Goal: Find specific page/section: Find specific page/section

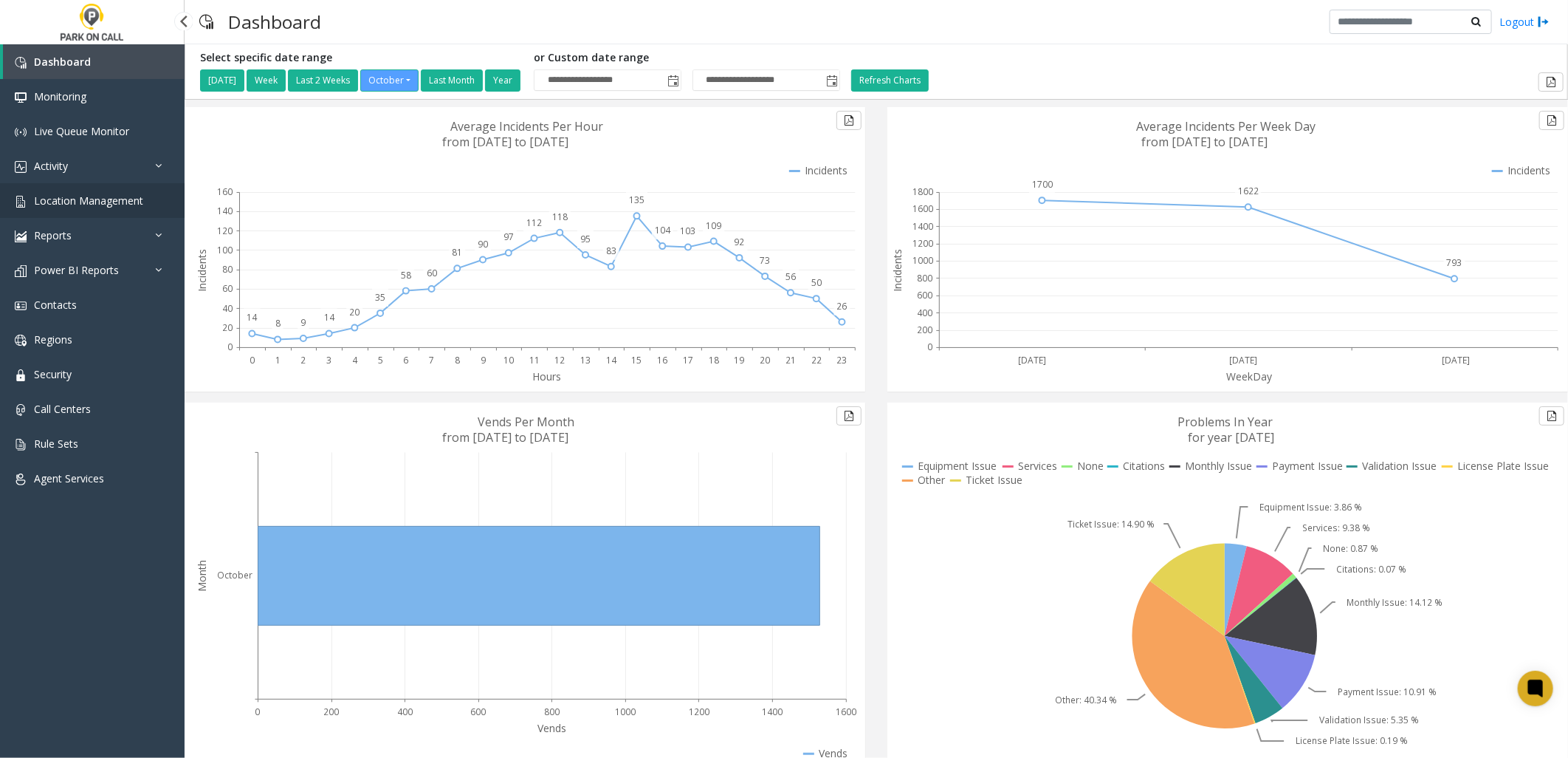
click at [122, 195] on span "Location Management" at bounding box center [88, 201] width 109 height 14
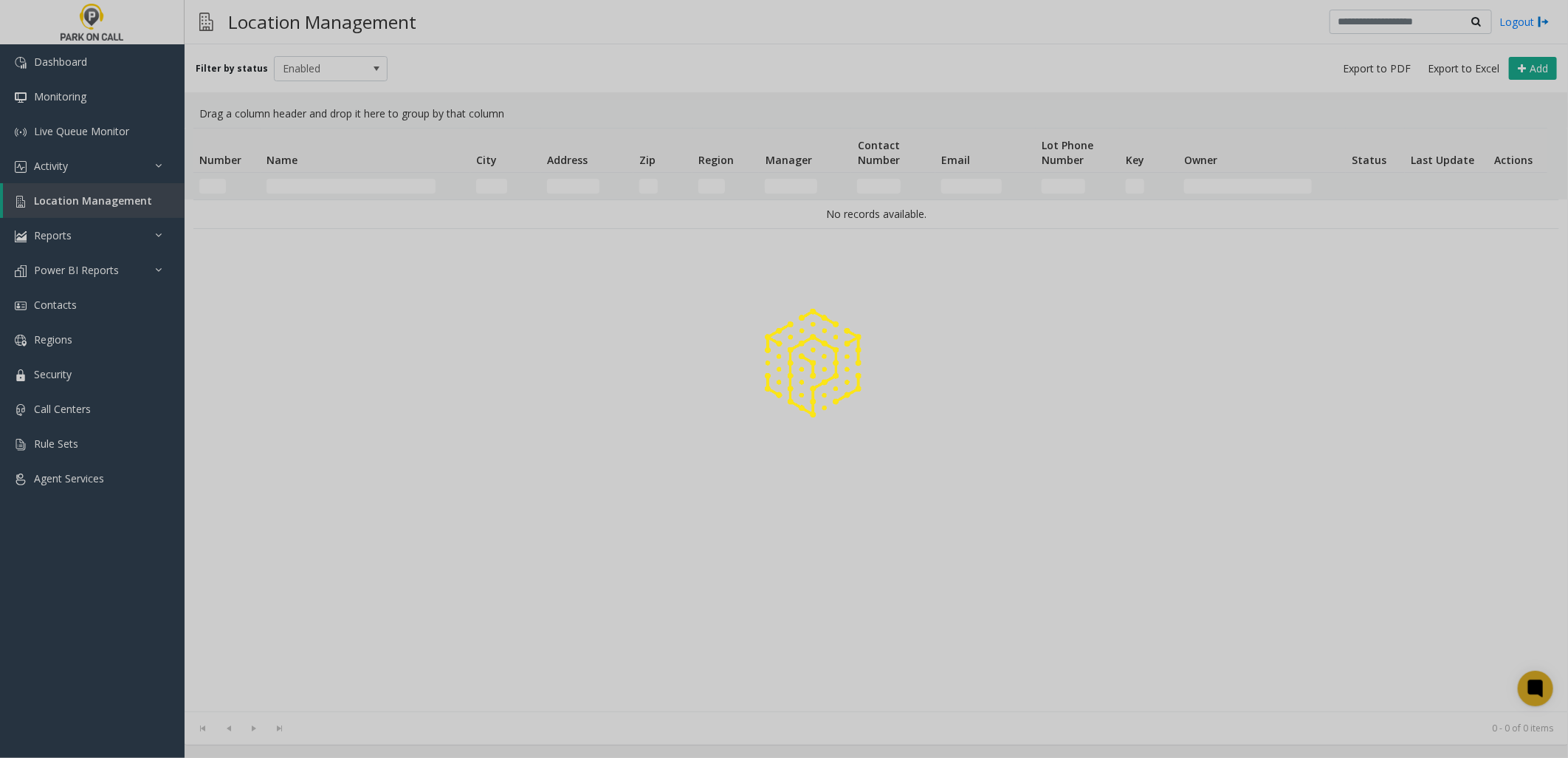
click at [352, 183] on div at bounding box center [784, 379] width 1568 height 758
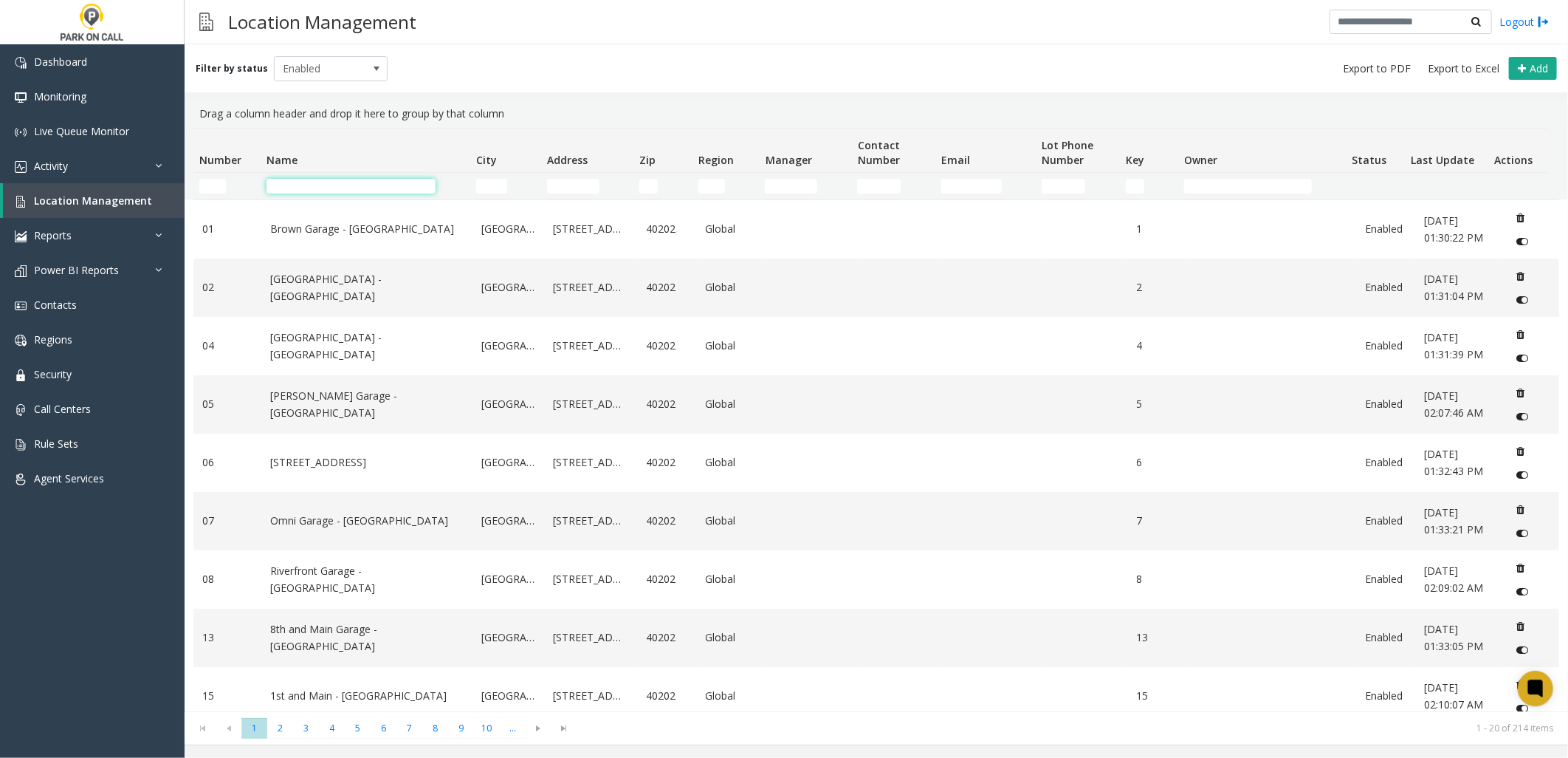
click at [330, 183] on input "Name Filter" at bounding box center [351, 186] width 169 height 15
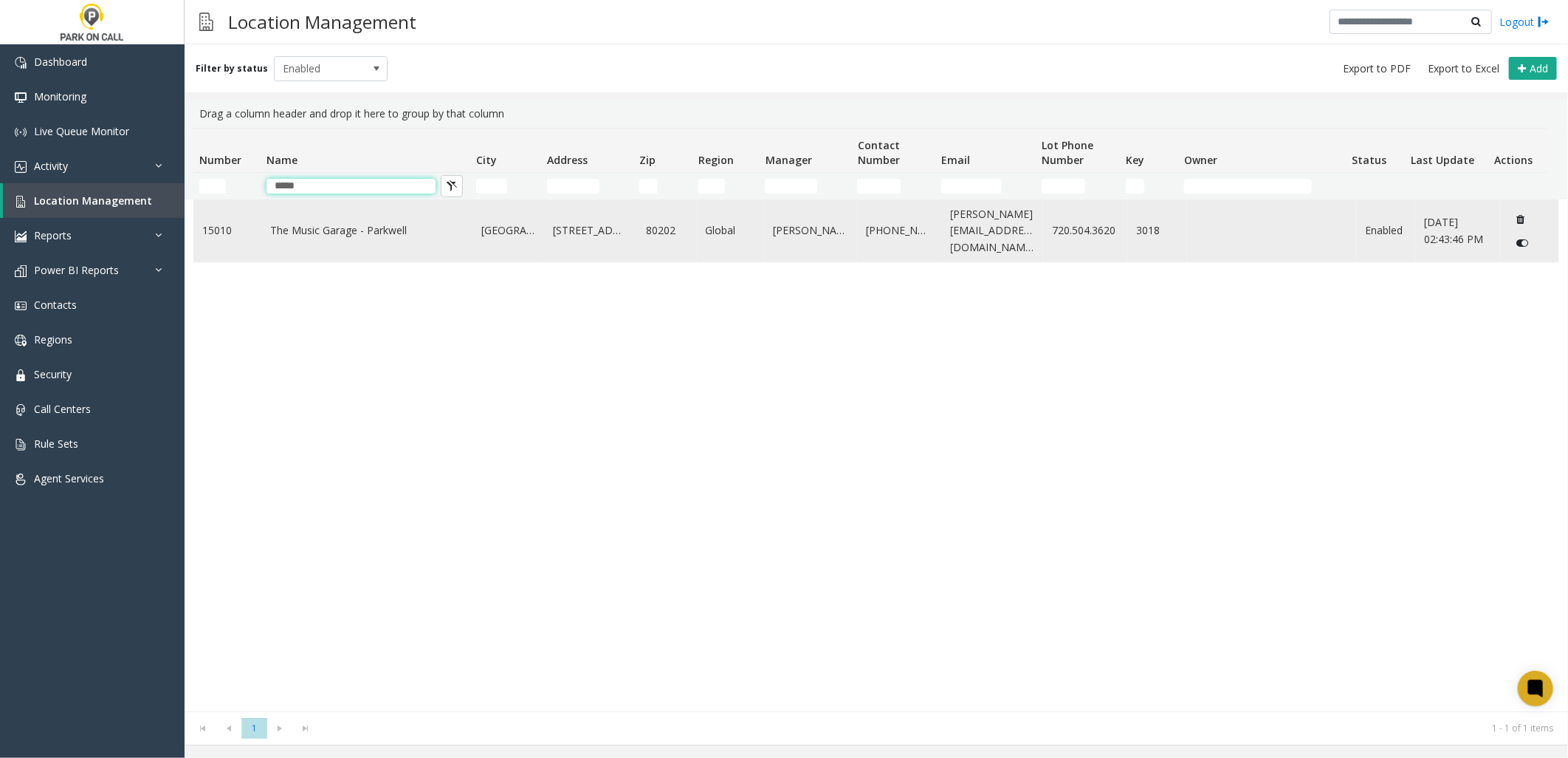
type input "*****"
click at [369, 227] on link "The Music Garage - Parkwell" at bounding box center [366, 231] width 193 height 16
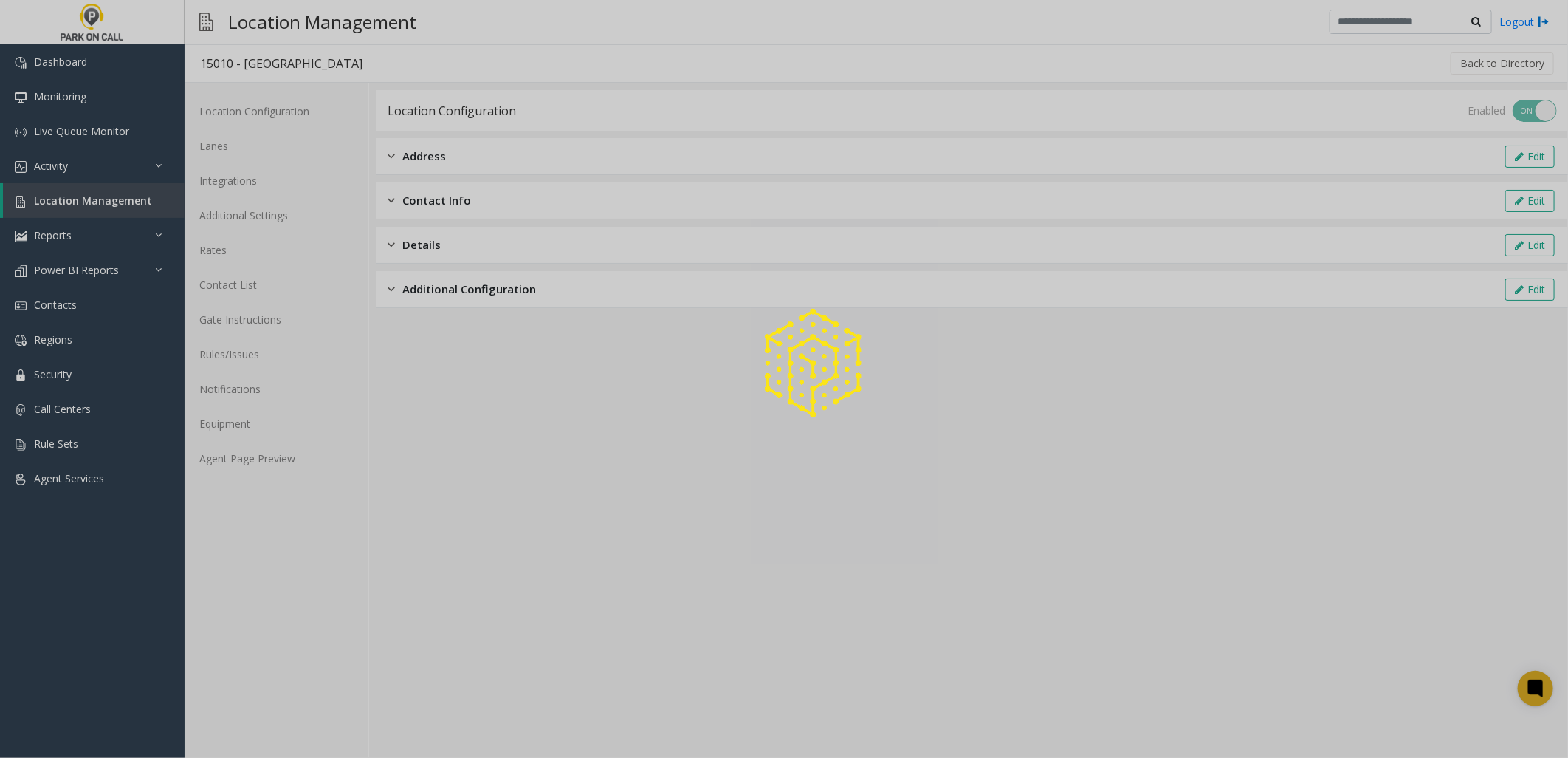
click at [254, 453] on div at bounding box center [784, 379] width 1568 height 758
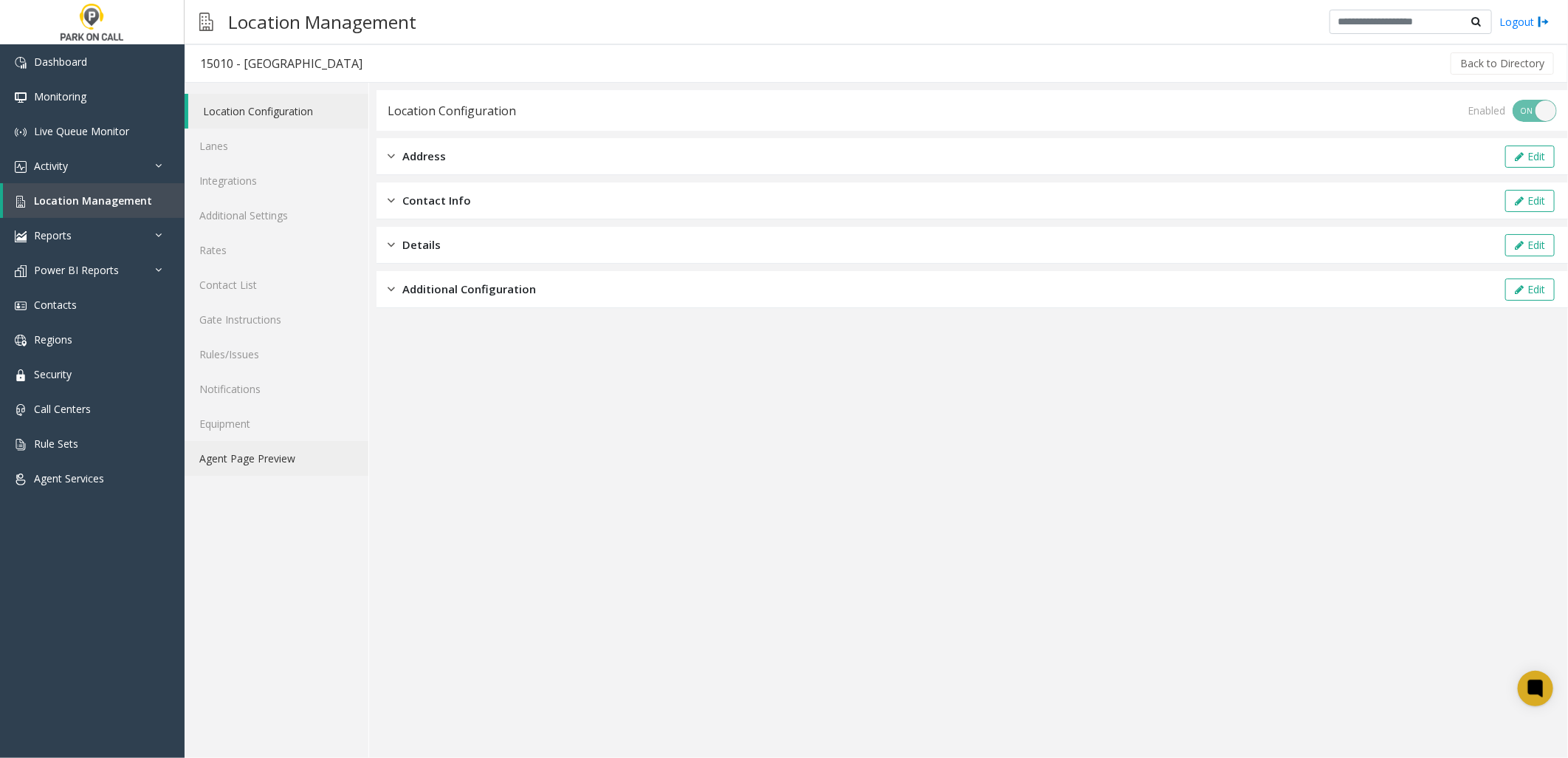
click at [254, 457] on link "Agent Page Preview" at bounding box center [276, 458] width 184 height 34
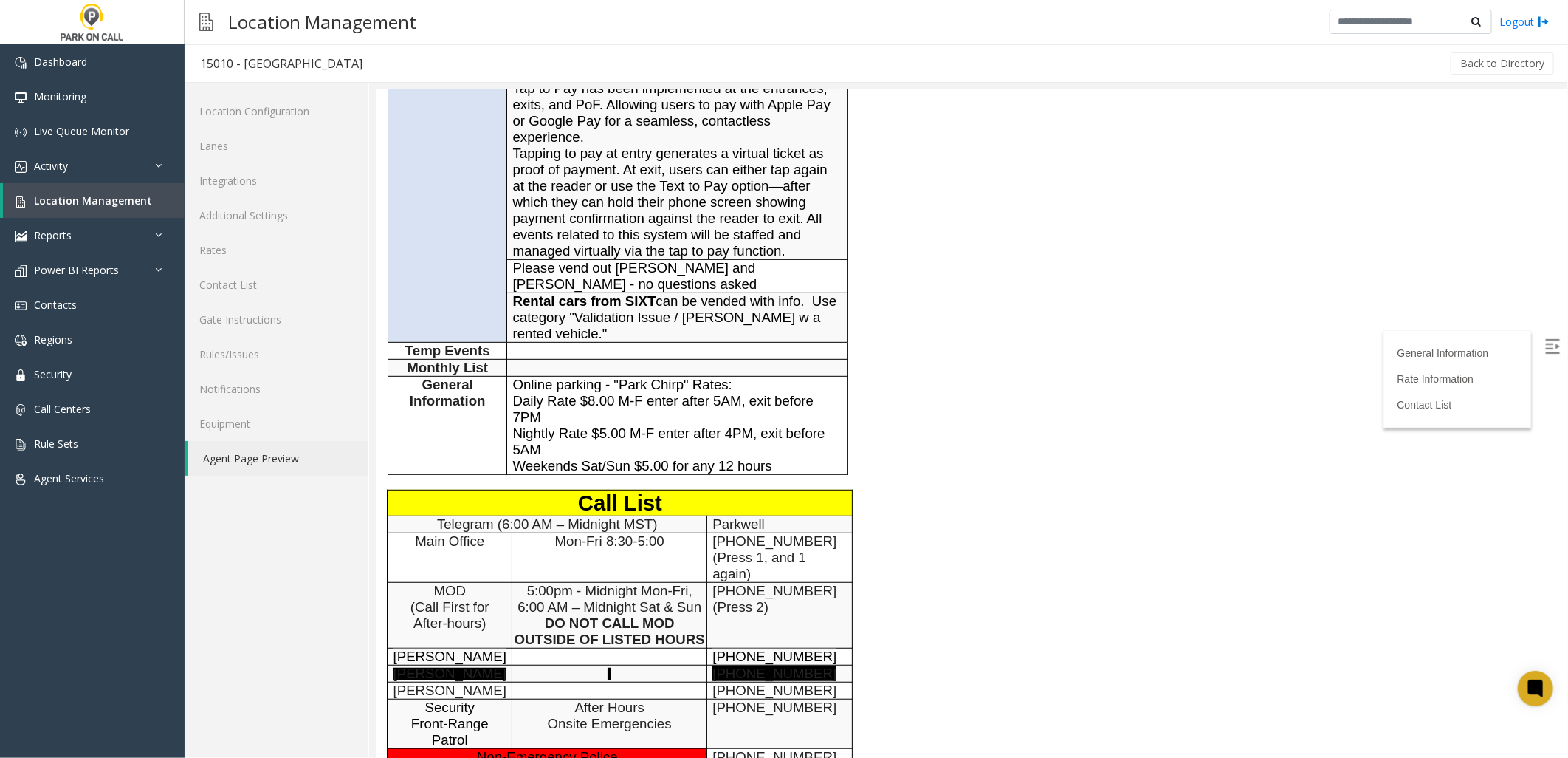
scroll to position [410, 0]
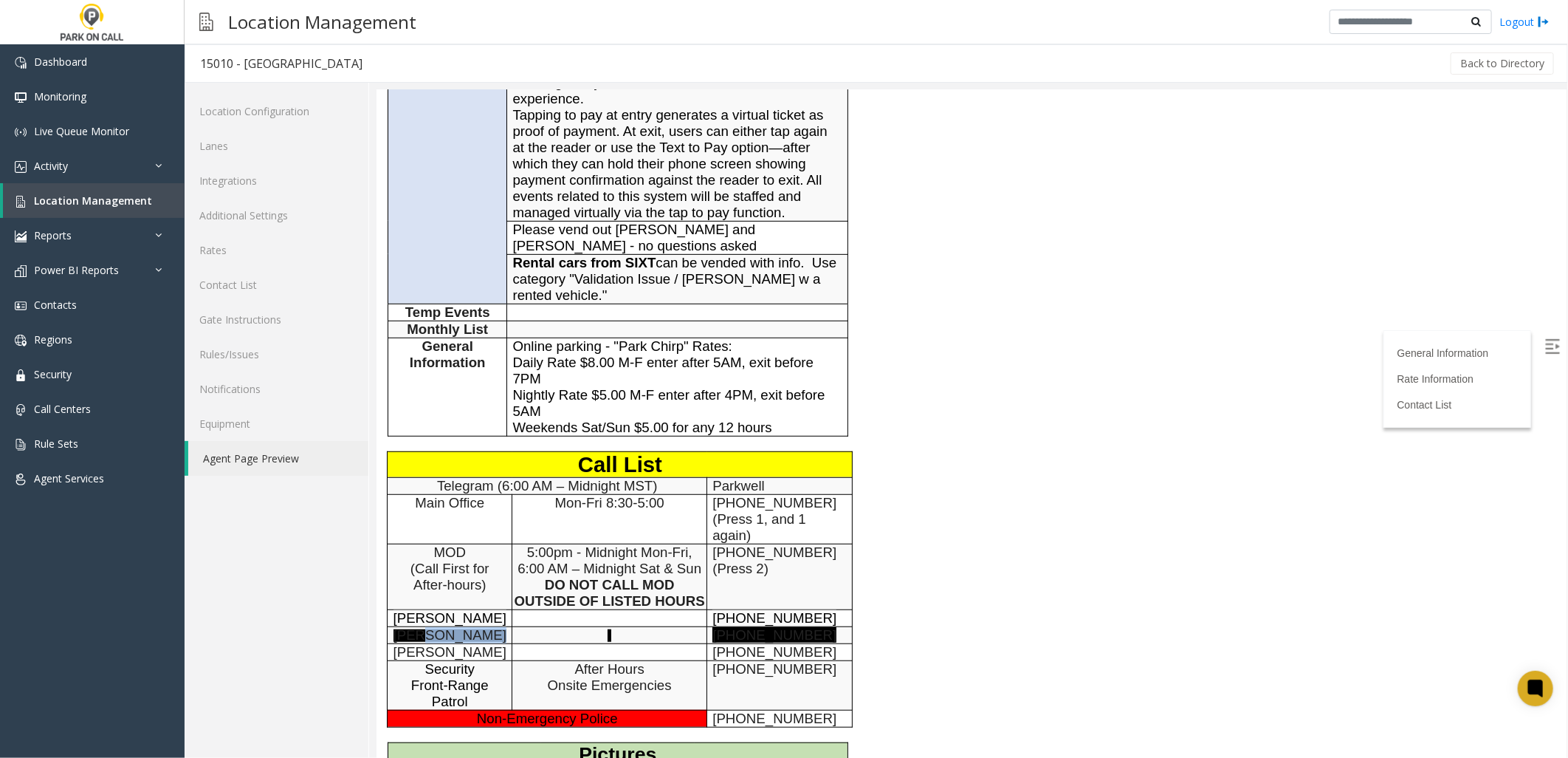
drag, startPoint x: 439, startPoint y: 641, endPoint x: 512, endPoint y: 641, distance: 73.0
click at [512, 641] on tr "[PERSON_NAME] [PHONE_NUMBER]" at bounding box center [619, 633] width 465 height 17
drag, startPoint x: 512, startPoint y: 641, endPoint x: 504, endPoint y: 641, distance: 8.0
click at [505, 641] on td "[PERSON_NAME]" at bounding box center [449, 633] width 124 height 17
drag, startPoint x: 490, startPoint y: 641, endPoint x: 405, endPoint y: 636, distance: 85.1
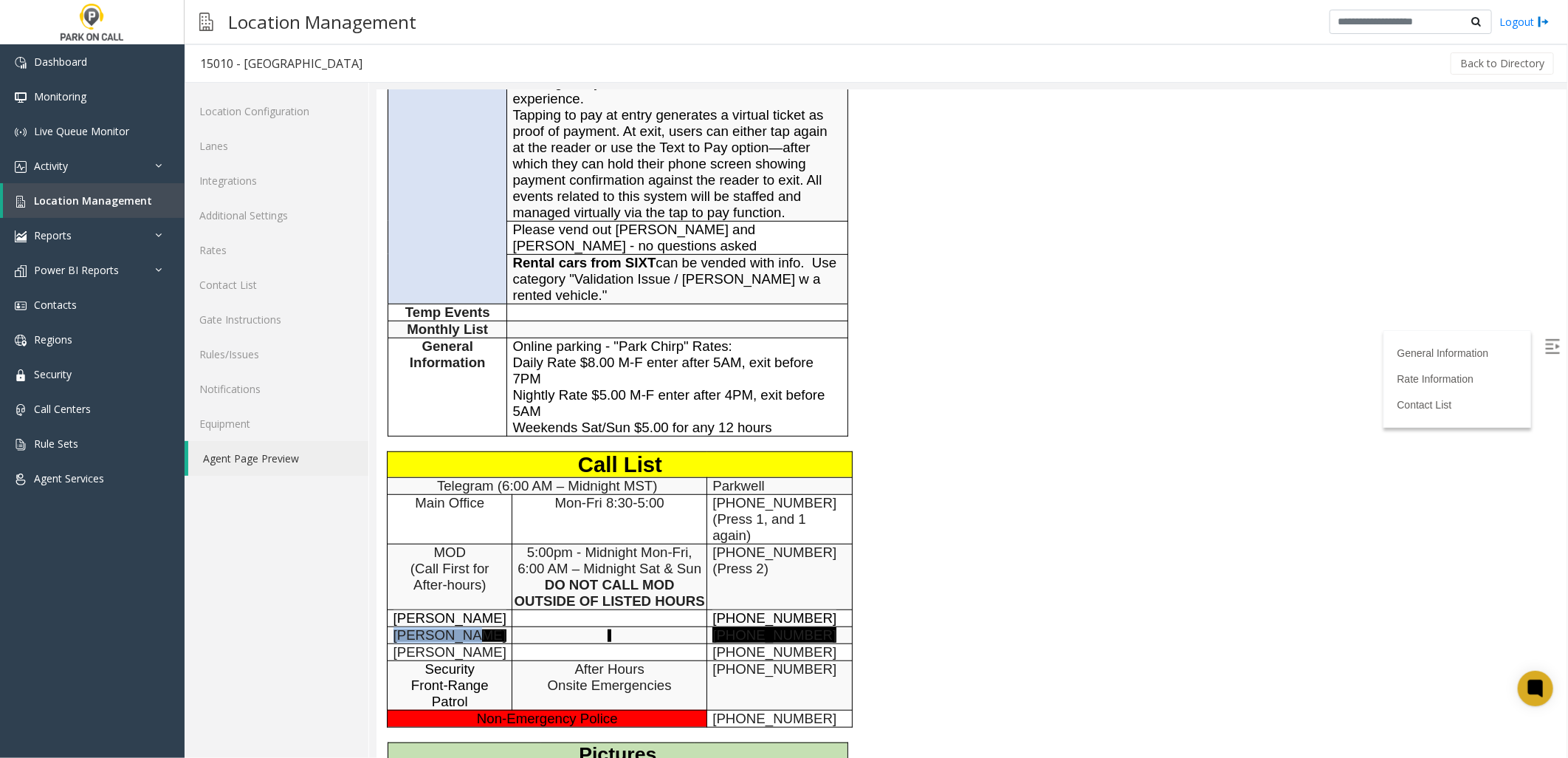
click at [405, 636] on p "[PERSON_NAME]" at bounding box center [449, 634] width 113 height 16
click at [880, 560] on div "General Information General Information Time Zone Mountain Time Zone ±0 Address…" at bounding box center [723, 326] width 694 height 1186
